Goal: Use online tool/utility: Utilize a website feature to perform a specific function

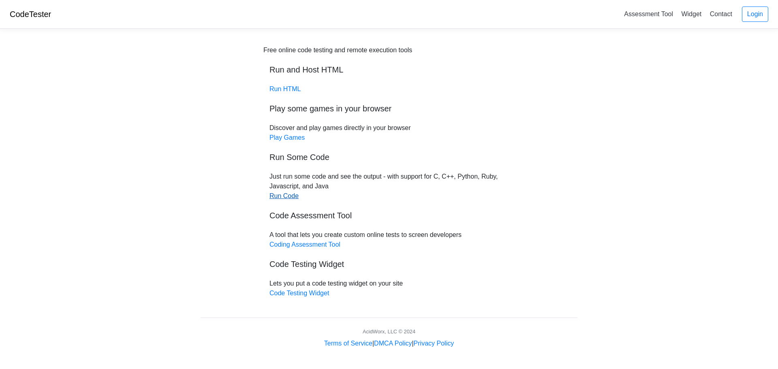
click at [287, 195] on link "Run Code" at bounding box center [284, 196] width 29 height 7
click at [680, 17] on link "Widget" at bounding box center [691, 13] width 27 height 13
click at [319, 244] on link "Coding Assessment Tool" at bounding box center [305, 244] width 71 height 7
click at [288, 198] on link "Run Code" at bounding box center [284, 196] width 29 height 7
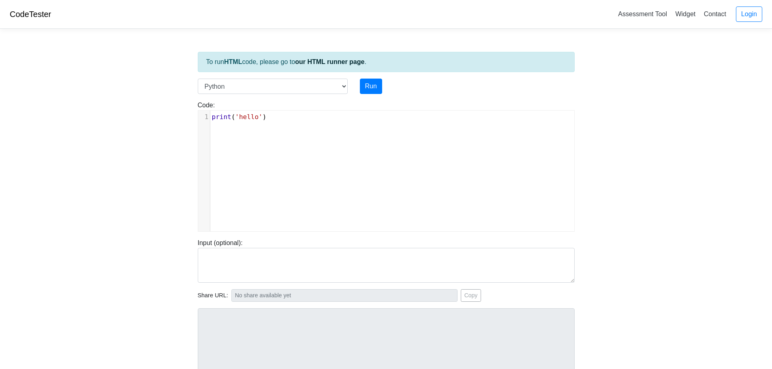
click at [352, 86] on div "Language C C++ Go Java Javascript Python Ruby" at bounding box center [273, 86] width 162 height 15
click at [345, 88] on select "C C++ Go Java Javascript Python Ruby" at bounding box center [273, 86] width 150 height 15
select select "c"
click at [198, 79] on select "C C++ Go Java Javascript Python Ruby" at bounding box center [273, 86] width 150 height 15
click at [309, 133] on pre "printf ( "hello" );" at bounding box center [395, 137] width 370 height 10
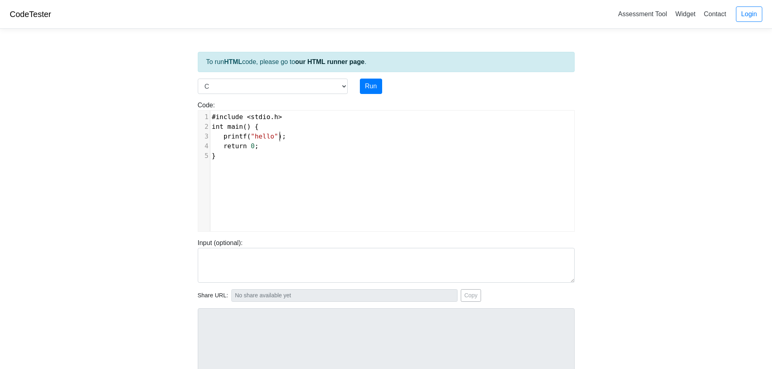
scroll to position [3, 0]
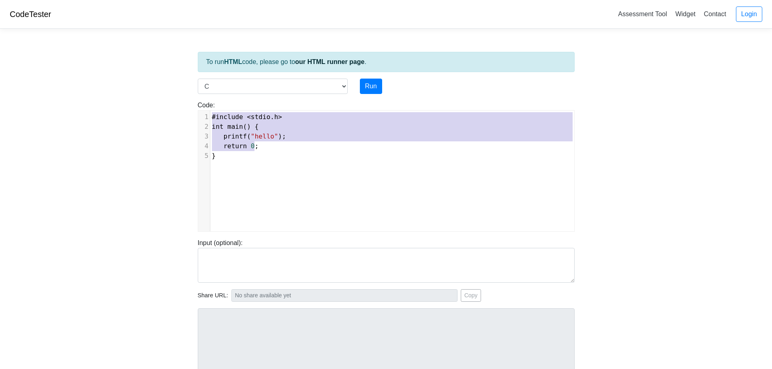
type textarea "#include <stdio.h> int main() { printf("hello"); return 0; }"
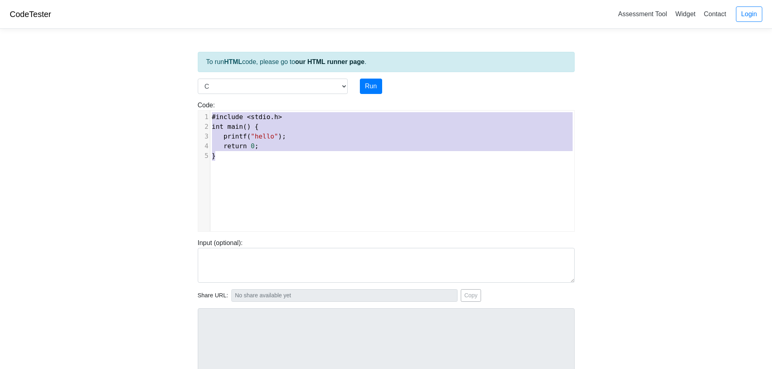
drag, startPoint x: 212, startPoint y: 117, endPoint x: 340, endPoint y: 189, distance: 146.3
click at [340, 189] on div "x 1 #include < stdio . h > 2 int main () { 3 printf ( "hello" ); 4 return 0 ; 5…" at bounding box center [392, 177] width 388 height 133
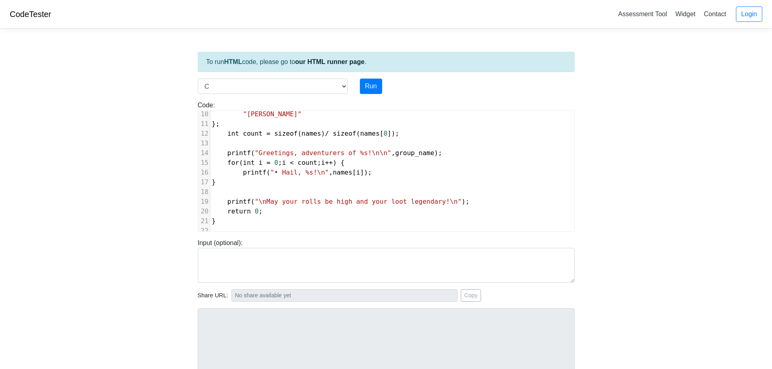
scroll to position [0, 0]
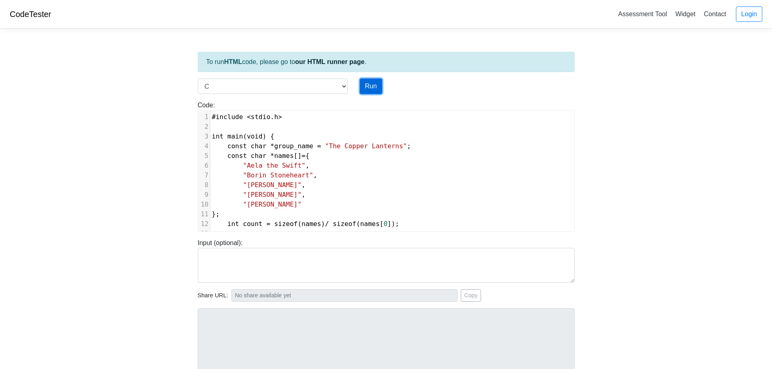
click at [366, 84] on button "Run" at bounding box center [371, 86] width 22 height 15
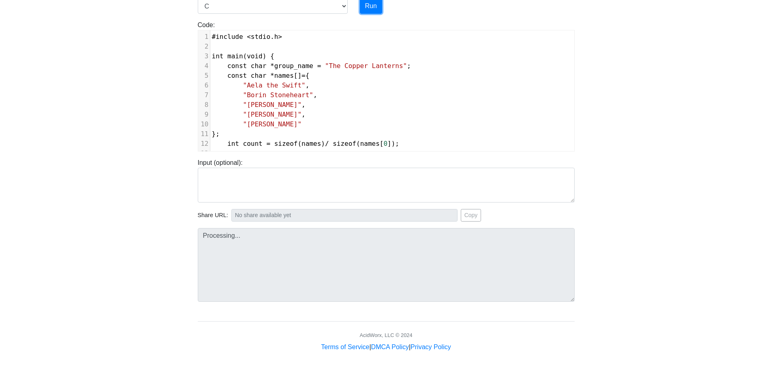
scroll to position [83, 0]
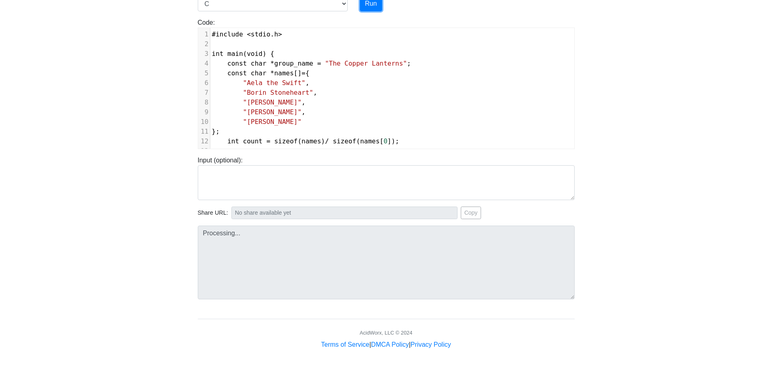
type input "[URL][DOMAIN_NAME]"
type textarea "Stdout: Greetings, adventurers of The Copper Lanterns! • Hail, Aela the Swift! …"
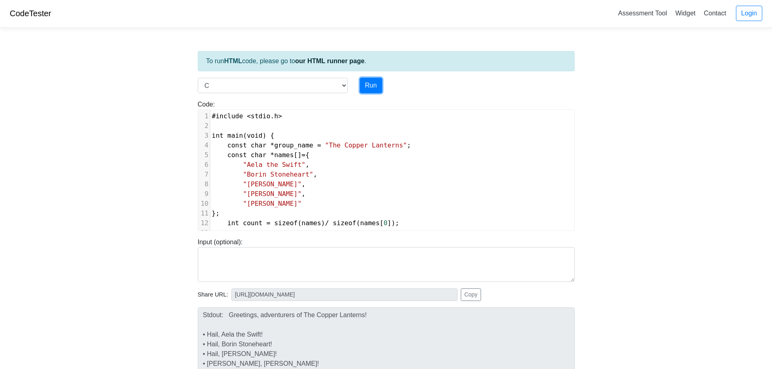
scroll to position [0, 0]
click at [402, 181] on pre ""[PERSON_NAME]" ," at bounding box center [392, 185] width 364 height 10
type textarea ""[PERSON_NAME]","
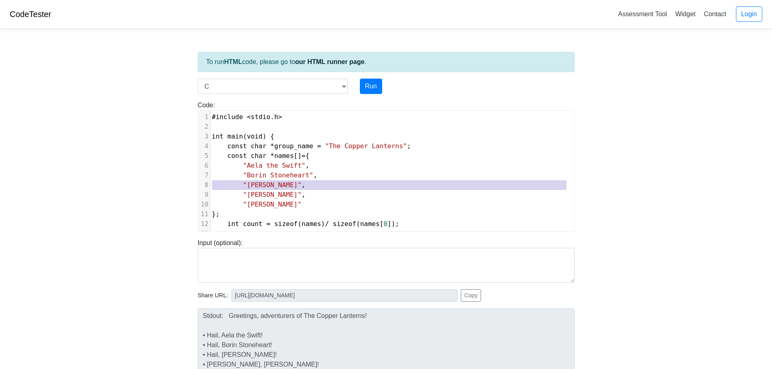
click at [402, 181] on pre ""[PERSON_NAME]" ," at bounding box center [392, 185] width 364 height 10
click at [403, 178] on pre ""Borin Stoneheart" ," at bounding box center [392, 176] width 364 height 10
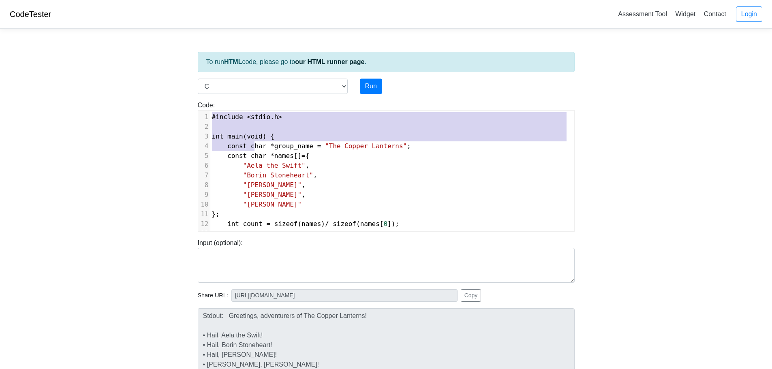
type textarea "#include <stdio.h> int main(void) { const char *group_name = "The Copper Lanter…"
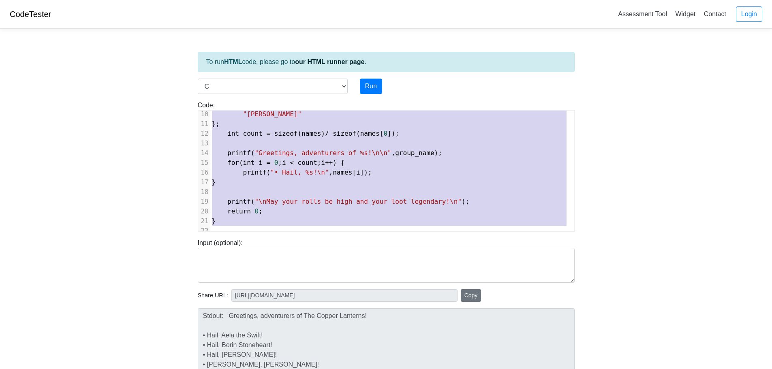
drag, startPoint x: 211, startPoint y: 114, endPoint x: 458, endPoint y: 296, distance: 306.5
click at [458, 296] on div "To run HTML code, please go to our HTML runner page . Language C C++ Go Java Ja…" at bounding box center [386, 233] width 389 height 397
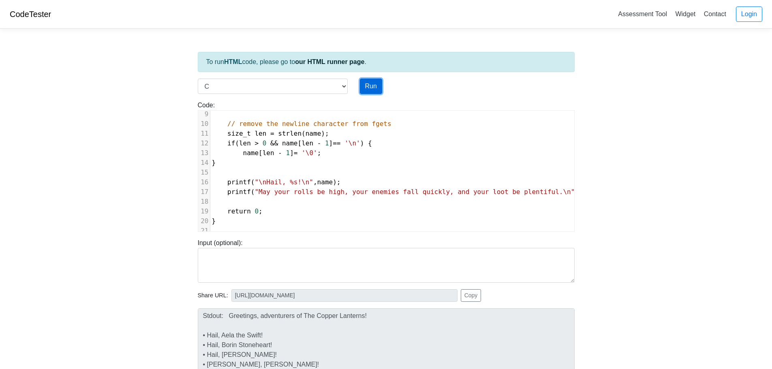
click at [366, 91] on button "Run" at bounding box center [371, 86] width 22 height 15
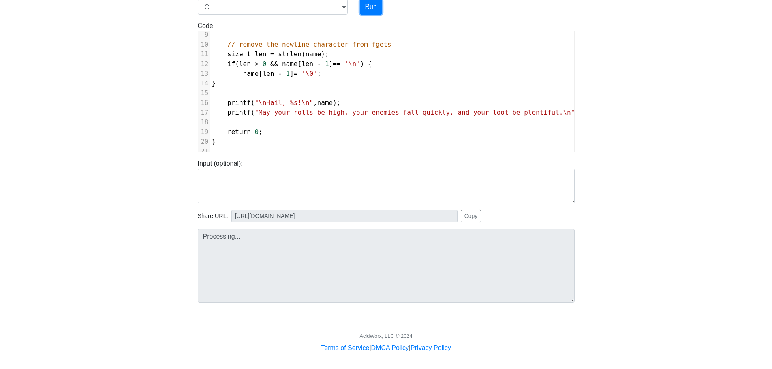
scroll to position [83, 0]
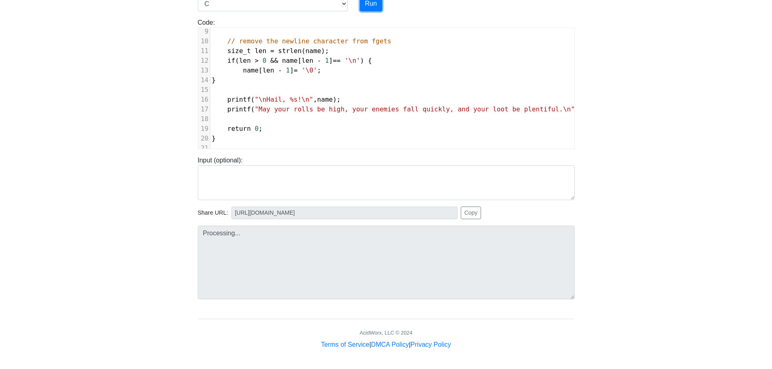
type input "[URL][DOMAIN_NAME]"
type textarea "Stdout: Greetings, traveller! What is your character's name? Hail, ! May your r…"
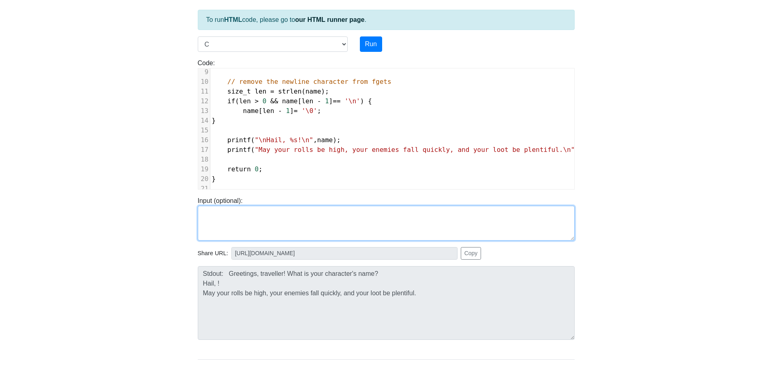
click at [259, 220] on textarea at bounding box center [386, 223] width 377 height 35
type textarea "Shadow Liteheart"
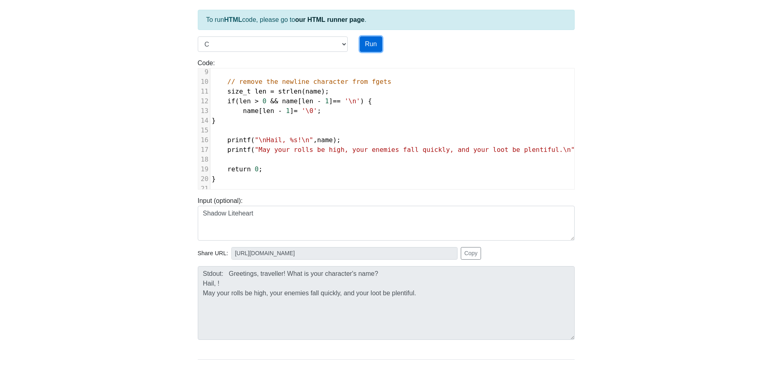
click at [366, 45] on button "Run" at bounding box center [371, 43] width 22 height 15
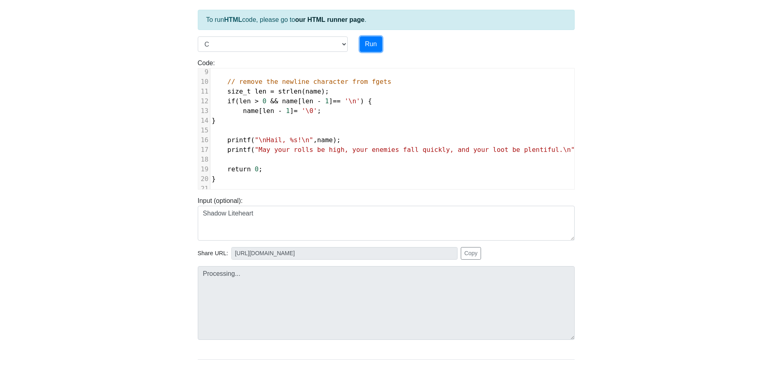
type input "[URL][DOMAIN_NAME]"
type textarea "Stdout: Greetings, traveller! What is your character's name? Hail, Shadow Liteh…"
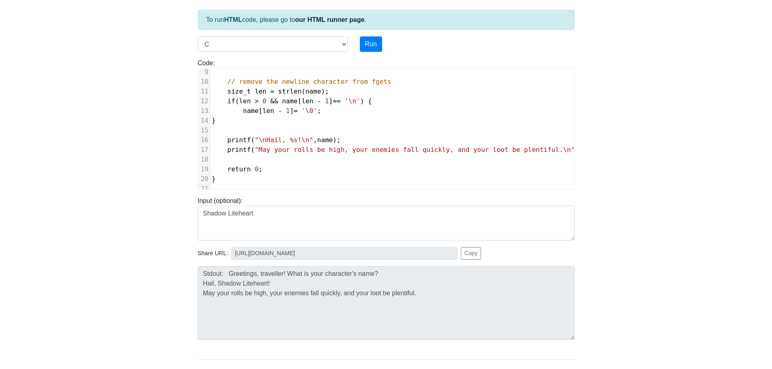
drag, startPoint x: 650, startPoint y: 224, endPoint x: 655, endPoint y: 222, distance: 5.1
click at [651, 224] on body "CodeTester Assessment Tool Widget Contact Login To run HTML code, please go to …" at bounding box center [386, 174] width 772 height 433
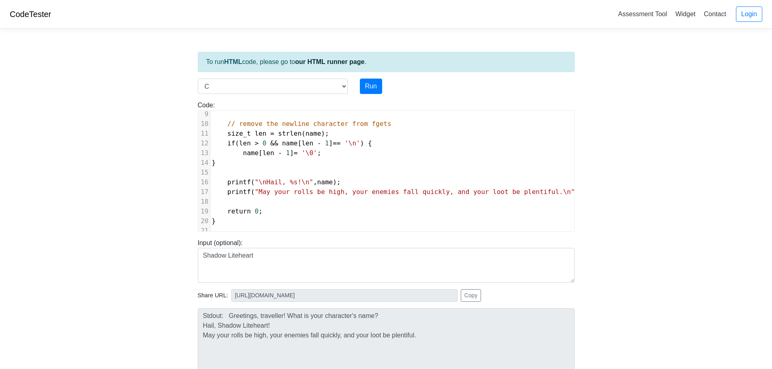
scroll to position [0, 0]
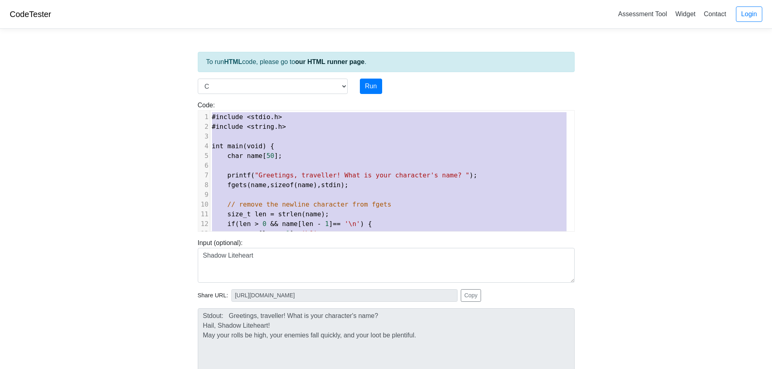
type textarea "#include <stdio.h> #include <string.h> int main(void) { char name[50]; printf("…"
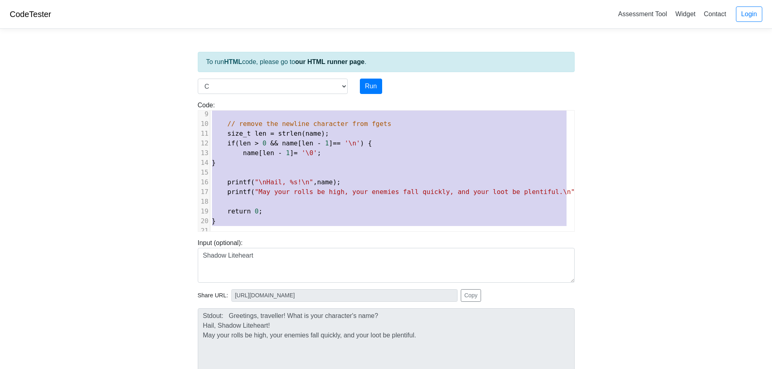
drag, startPoint x: 211, startPoint y: 115, endPoint x: 545, endPoint y: 301, distance: 381.9
click at [545, 301] on div "To run HTML code, please go to our HTML runner page . Language C C++ Go Java Ja…" at bounding box center [386, 233] width 389 height 397
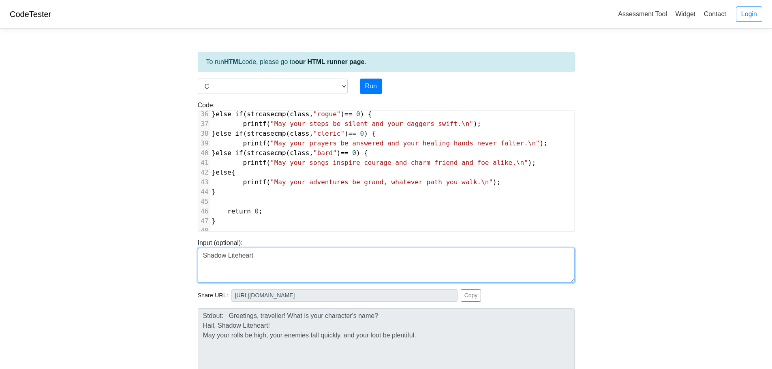
click at [271, 258] on textarea "Shadow Liteheart" at bounding box center [386, 265] width 377 height 35
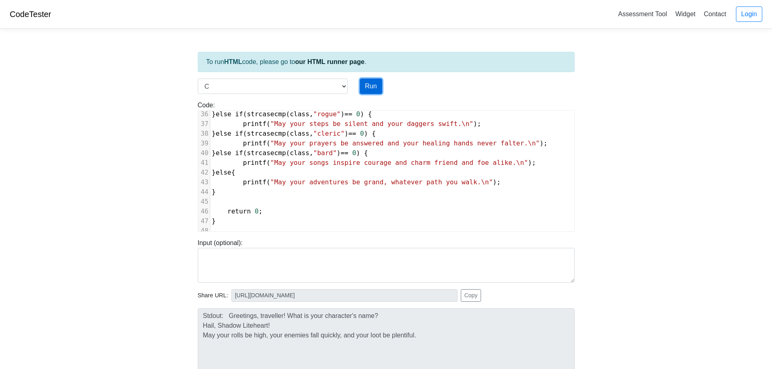
click at [370, 86] on button "Run" at bounding box center [371, 86] width 22 height 15
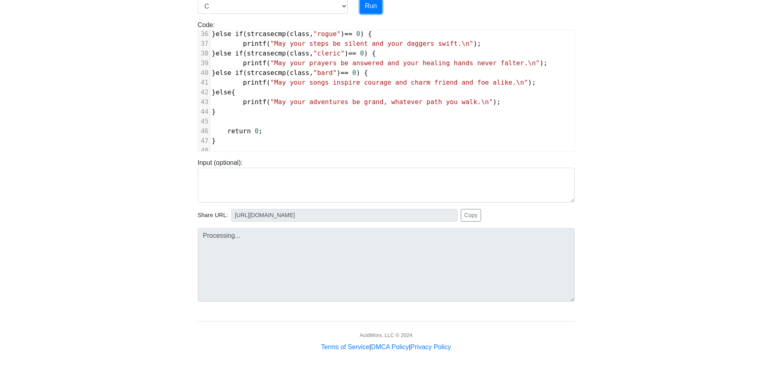
scroll to position [83, 0]
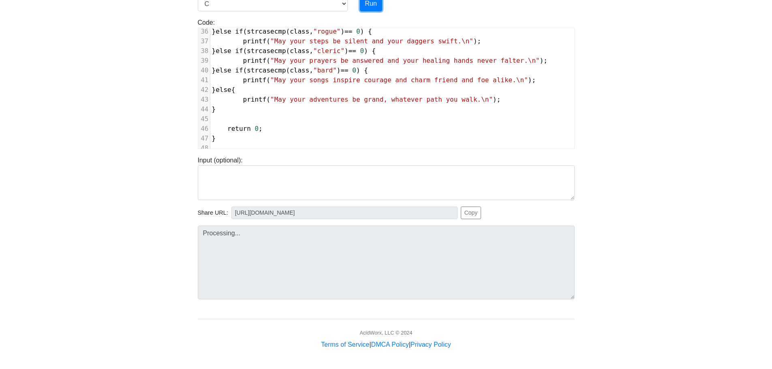
type input "[URL][DOMAIN_NAME]"
type textarea "Stdout: Greetings, traveller! What is your character's name? And what is 's cla…"
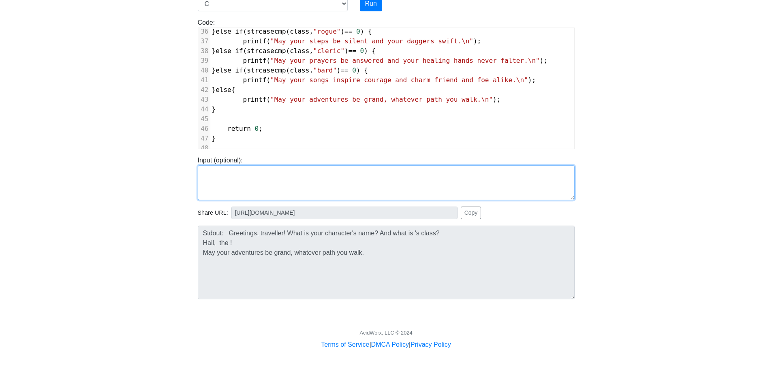
click at [251, 176] on textarea at bounding box center [386, 182] width 377 height 35
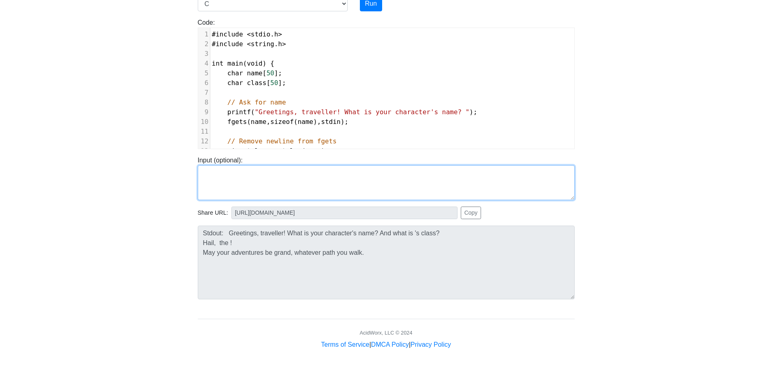
scroll to position [0, 0]
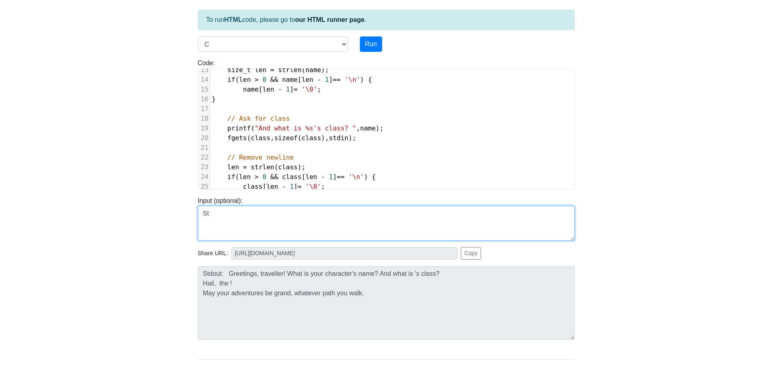
type textarea "S"
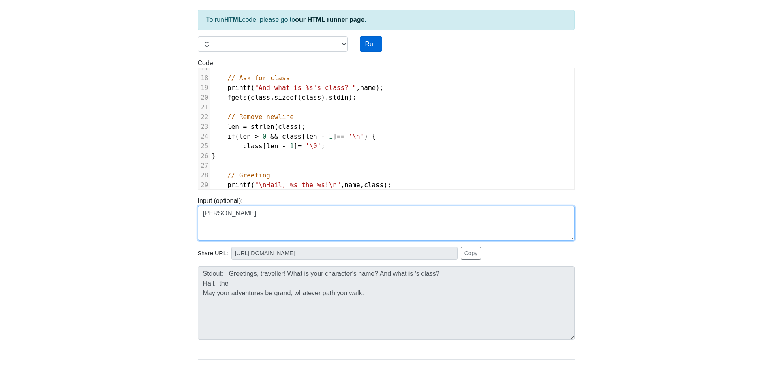
type textarea "[PERSON_NAME]"
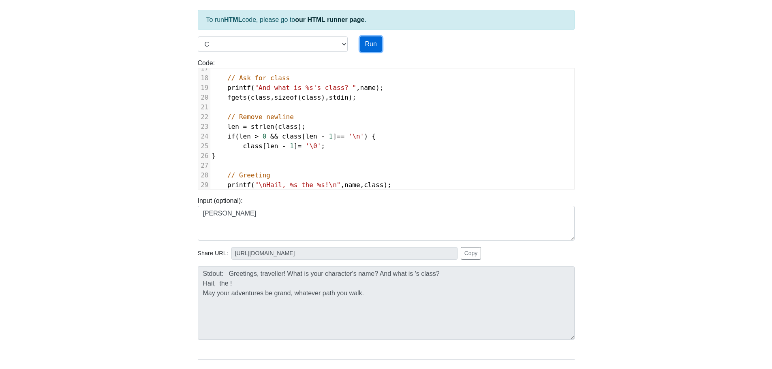
click at [370, 49] on button "Run" at bounding box center [371, 43] width 22 height 15
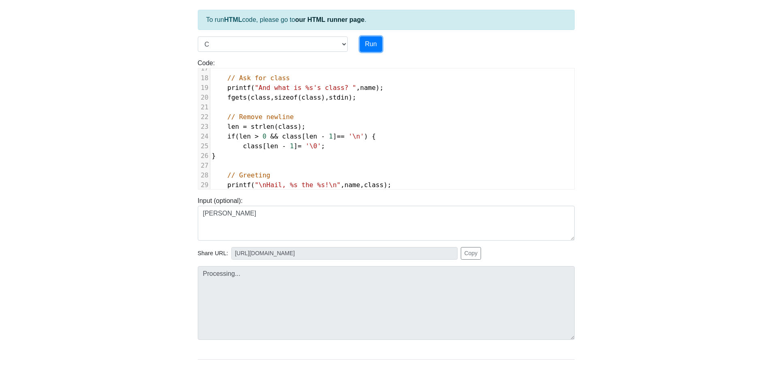
type input "[URL][DOMAIN_NAME]"
type textarea "Stdout: Greetings, traveller! What is your character's name? And what is [PERSO…"
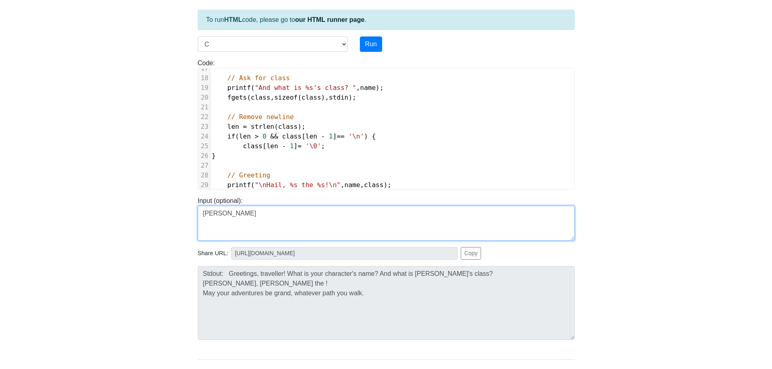
click at [306, 216] on textarea "[PERSON_NAME]" at bounding box center [386, 223] width 377 height 35
type textarea "[PERSON_NAME], fighter"
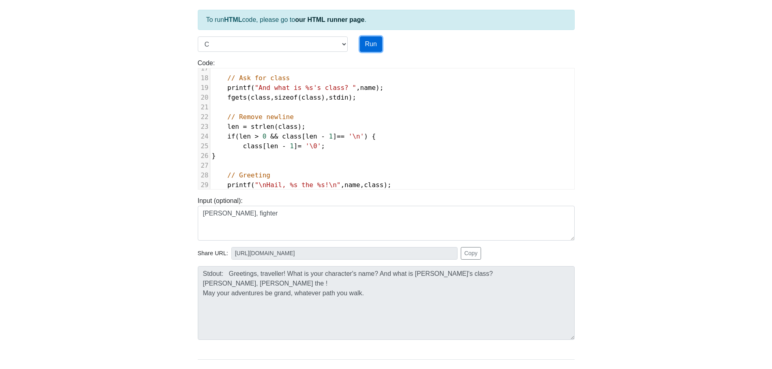
click at [365, 39] on button "Run" at bounding box center [371, 43] width 22 height 15
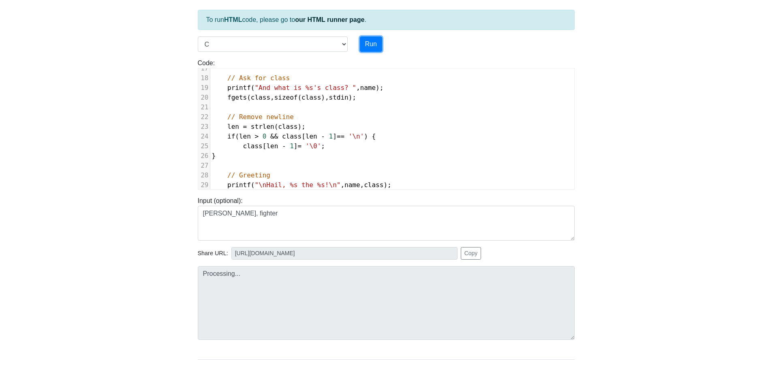
type input "[URL][DOMAIN_NAME]"
type textarea "Stdout: Greetings, traveller! What is your character's name? And what is [PERSO…"
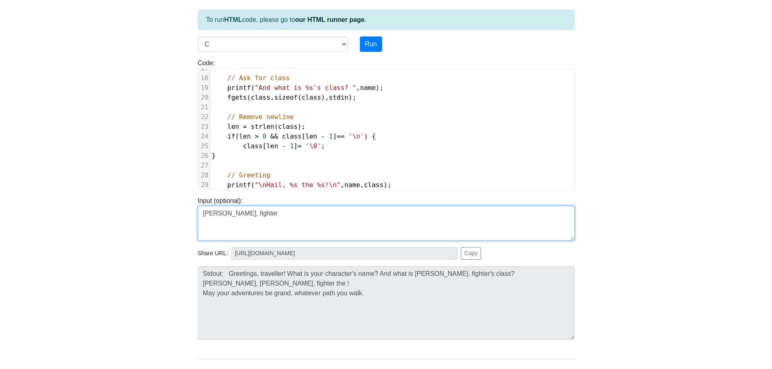
click at [317, 217] on textarea "[PERSON_NAME], fighter" at bounding box center [386, 223] width 377 height 35
click at [206, 232] on textarea "[PERSON_NAME] Fighter" at bounding box center [386, 223] width 377 height 35
type textarea "[PERSON_NAME] fighter"
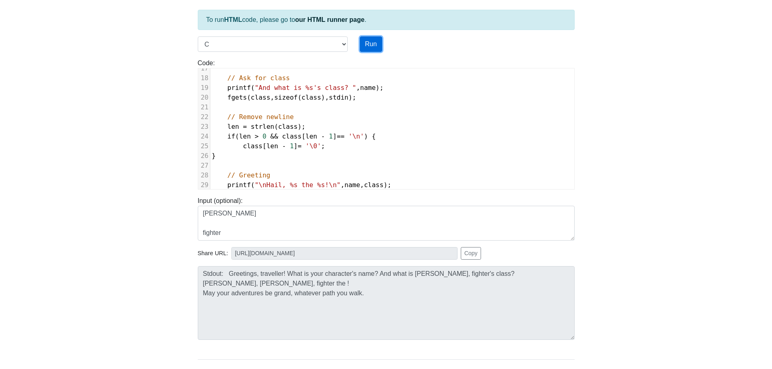
click at [372, 45] on button "Run" at bounding box center [371, 43] width 22 height 15
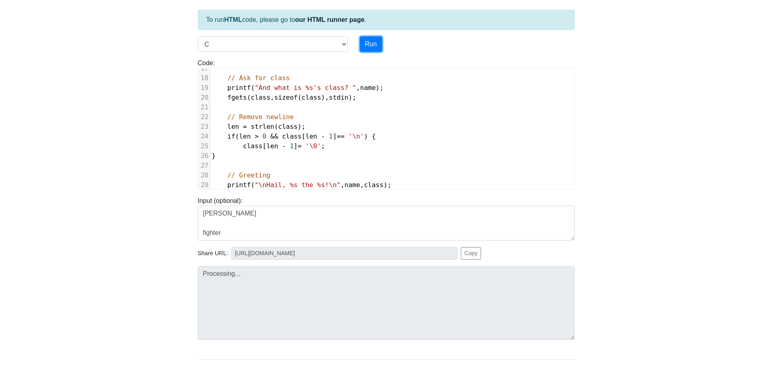
type input "[URL][DOMAIN_NAME]"
type textarea "Stdout: Greetings, traveller! What is your character's name? And what is [PERSO…"
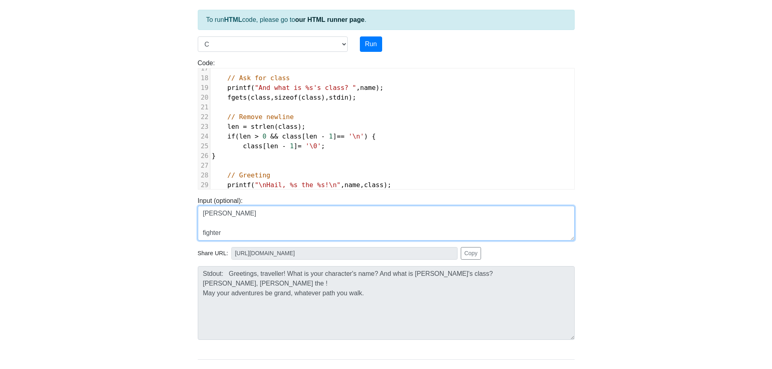
click at [268, 235] on textarea "[PERSON_NAME] fighter" at bounding box center [386, 223] width 377 height 35
type textarea "[PERSON_NAME]"
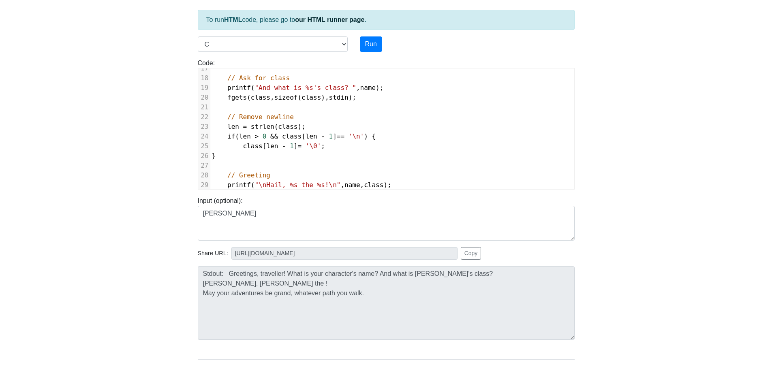
click at [611, 204] on body "CodeTester Assessment Tool Widget Contact Login To run HTML code, please go to …" at bounding box center [386, 174] width 772 height 433
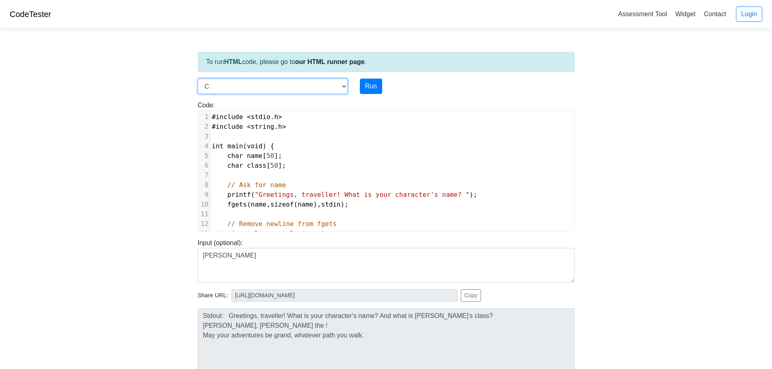
click at [337, 83] on select "C C++ Go Java Javascript Python Ruby" at bounding box center [273, 86] width 150 height 15
click at [198, 79] on select "C C++ Go Java Javascript Python Ruby" at bounding box center [273, 86] width 150 height 15
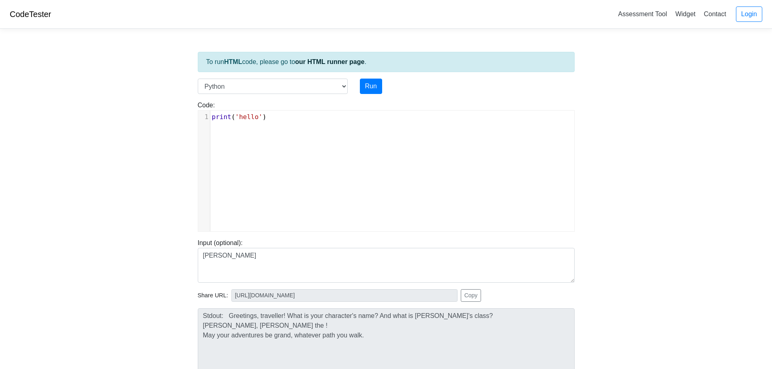
scroll to position [3, 0]
click at [314, 130] on div "xxxxxxxxxx 1 print ( 'hello' )" at bounding box center [392, 177] width 388 height 133
click at [332, 91] on select "C C++ Go Java Javascript Python Ruby" at bounding box center [273, 86] width 150 height 15
select select "c"
click at [198, 79] on select "C C++ Go Java Javascript Python Ruby" at bounding box center [273, 86] width 150 height 15
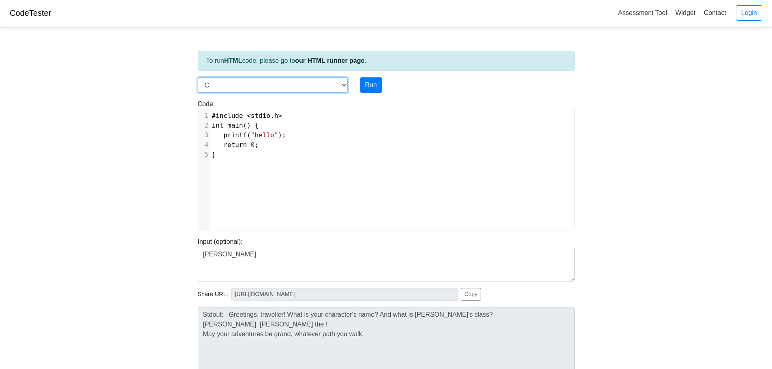
scroll to position [0, 0]
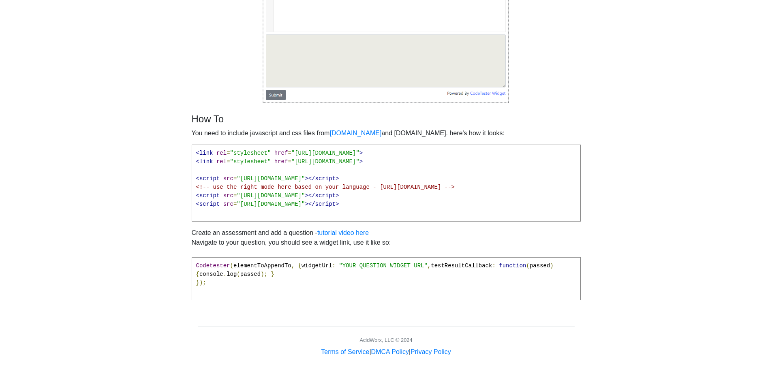
scroll to position [205, 0]
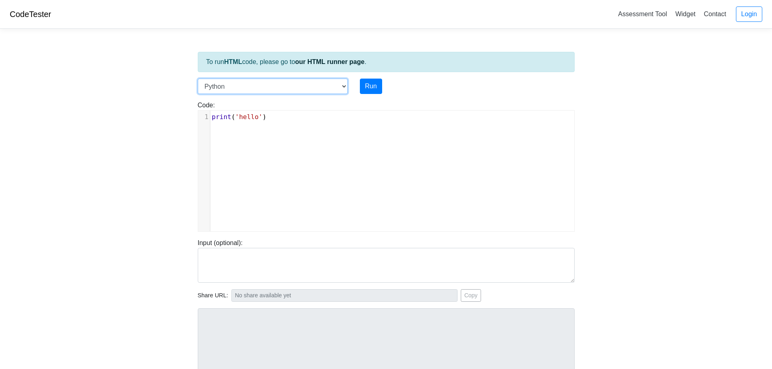
click at [262, 91] on select "C C++ Go Java Javascript Python Ruby" at bounding box center [273, 86] width 150 height 15
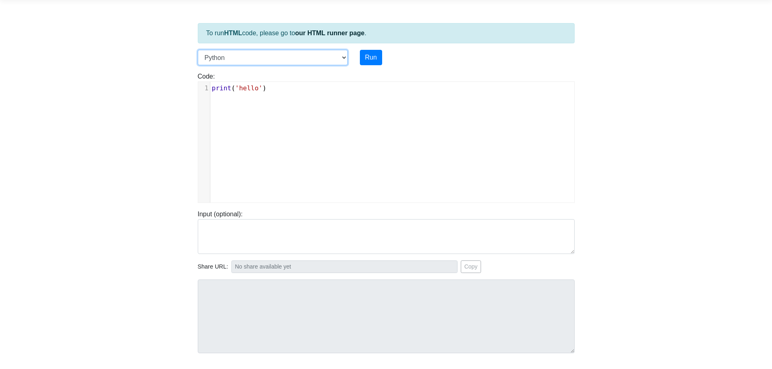
scroll to position [41, 0]
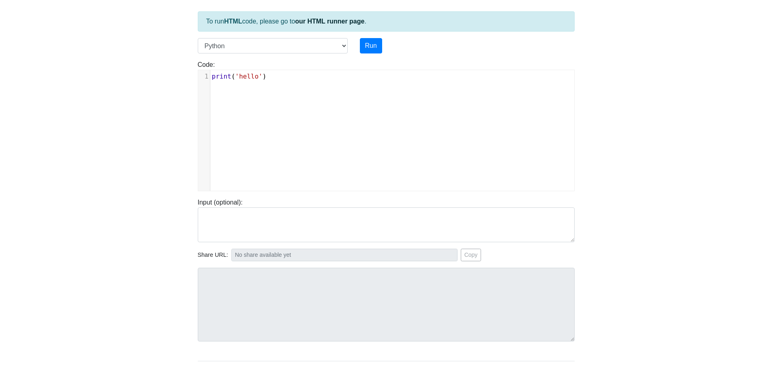
click at [257, 56] on div "Code: print('hello') xxxxxxxxxx 1 print ( 'hello' )" at bounding box center [386, 123] width 389 height 138
click at [257, 46] on select "C C++ Go Java Javascript Python Ruby" at bounding box center [273, 45] width 150 height 15
select select "c"
click at [198, 38] on select "C C++ Go Java Javascript Python Ruby" at bounding box center [273, 45] width 150 height 15
click at [277, 113] on pre "}" at bounding box center [395, 116] width 370 height 10
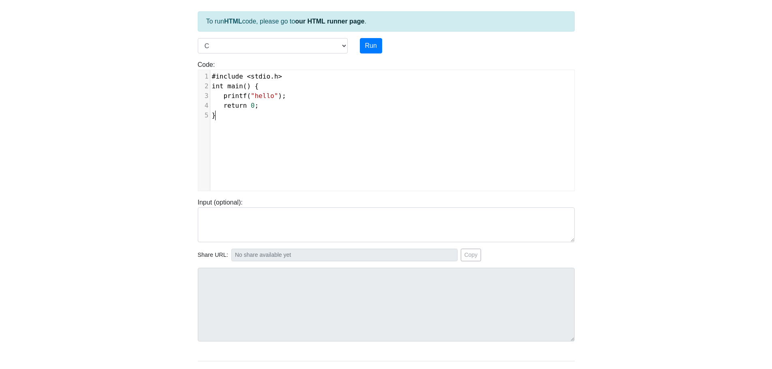
scroll to position [3, 0]
type textarea "}"
click at [277, 113] on pre "}" at bounding box center [395, 116] width 370 height 10
click at [211, 75] on pre "#include < stdio . h >" at bounding box center [395, 77] width 370 height 10
type textarea "#include <stdio.h> int main() { printf("hello"); return 0; }"
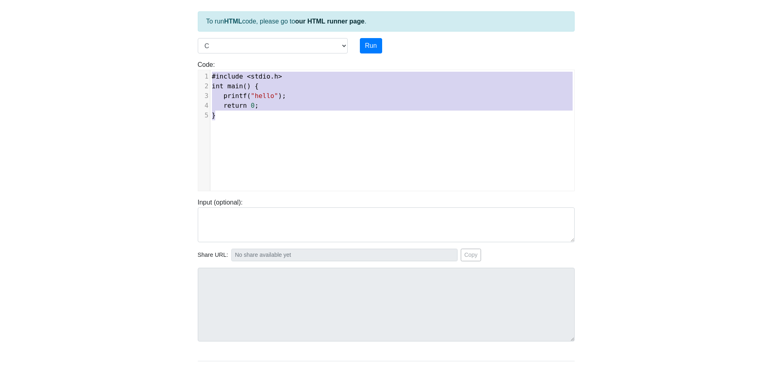
drag, startPoint x: 211, startPoint y: 75, endPoint x: 306, endPoint y: 140, distance: 115.4
click at [306, 140] on div "x 1 #include < stdio . h > 2 int main () { 3 printf ( "hello" ); 4 return 0 ; 5…" at bounding box center [392, 136] width 388 height 133
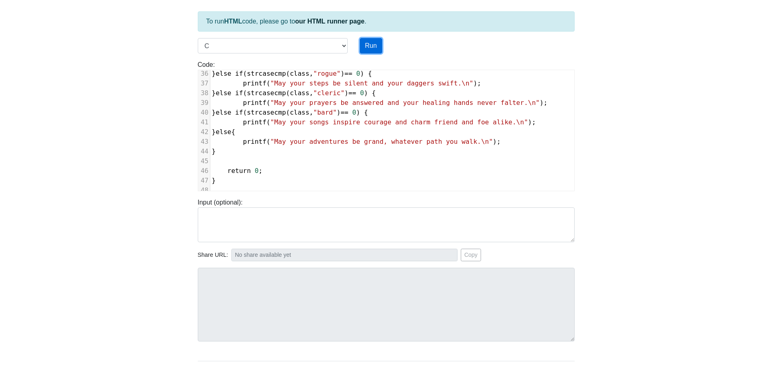
click at [370, 53] on button "Run" at bounding box center [371, 45] width 22 height 15
type input "https://codetester.io/runner?s=4MX6YEbQlo"
type textarea "Stdout: Greetings, traveller! What is your character's name? And what is 's cla…"
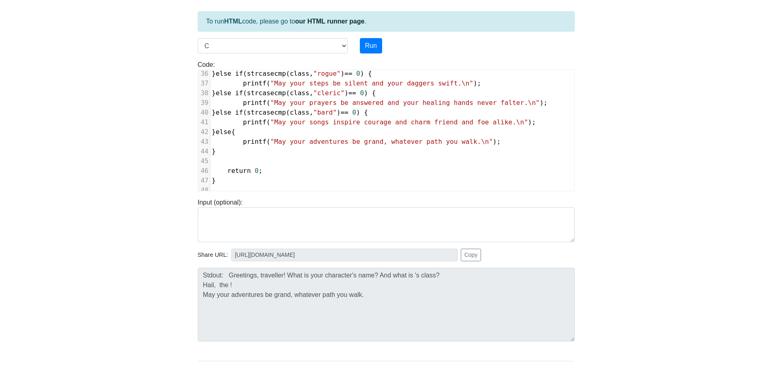
click at [319, 150] on pre "}" at bounding box center [392, 152] width 364 height 10
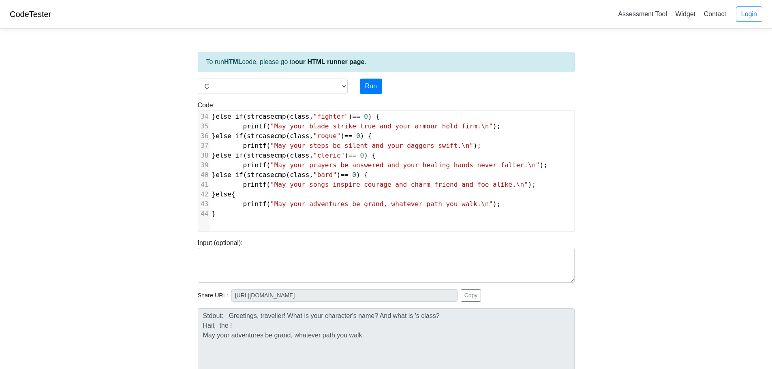
scroll to position [0, 0]
